Goal: Task Accomplishment & Management: Manage account settings

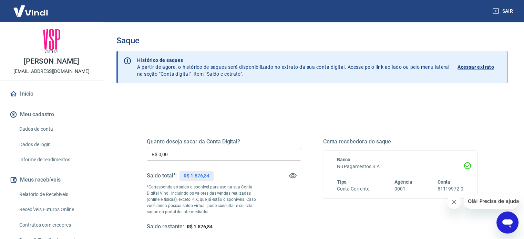
click at [217, 158] on input "R$ 0,00" at bounding box center [224, 154] width 154 height 13
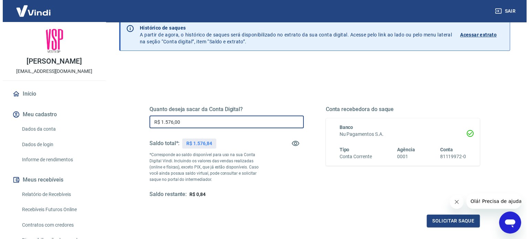
scroll to position [69, 0]
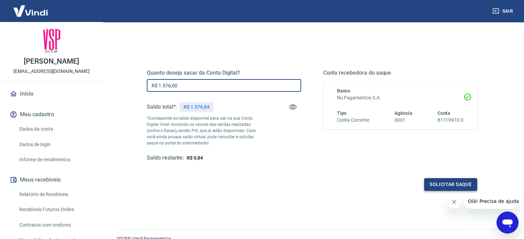
type input "R$ 1.576,00"
click at [429, 182] on button "Solicitar saque" at bounding box center [450, 184] width 53 height 13
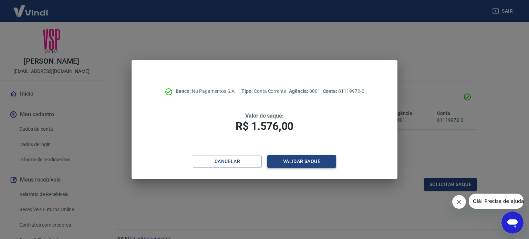
click at [289, 157] on button "Validar saque" at bounding box center [301, 161] width 69 height 13
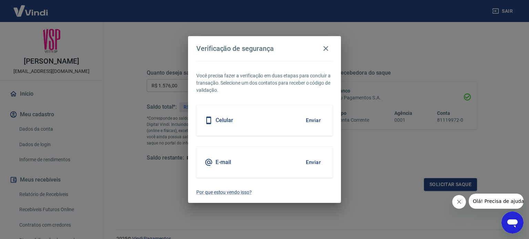
click at [311, 163] on button "Enviar" at bounding box center [313, 162] width 22 height 14
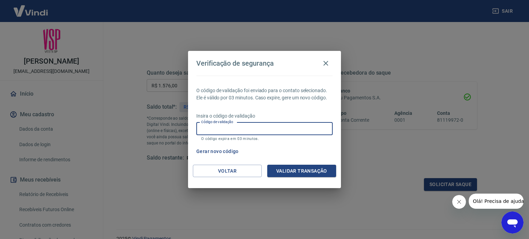
click at [276, 132] on input "Código de validação" at bounding box center [264, 129] width 136 height 13
paste input "298729"
type input "298729"
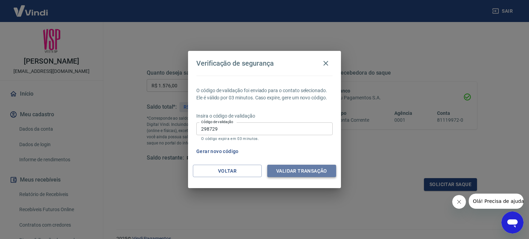
click at [305, 165] on button "Validar transação" at bounding box center [301, 171] width 69 height 13
